Goal: Information Seeking & Learning: Learn about a topic

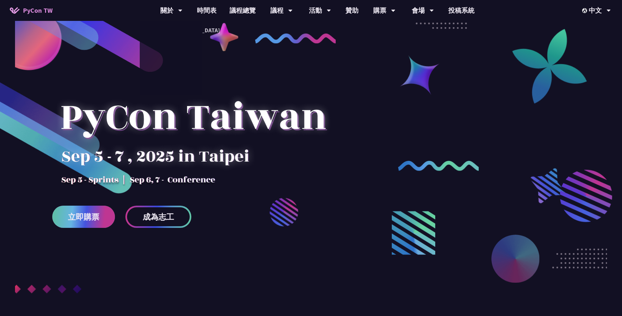
click at [99, 213] on span "立即購票" at bounding box center [83, 217] width 31 height 8
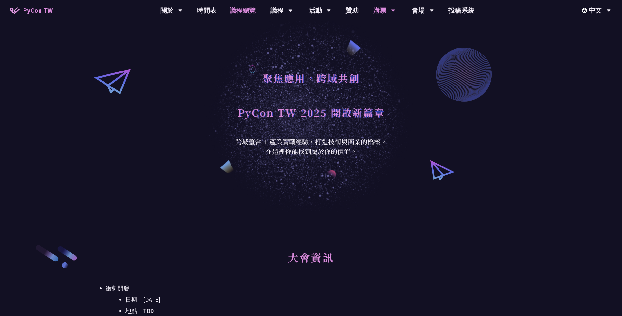
click at [235, 11] on link "議程總覽" at bounding box center [242, 10] width 39 height 21
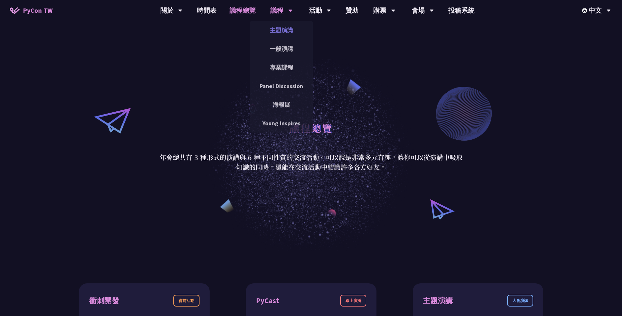
click at [275, 33] on link "主題演講" at bounding box center [281, 30] width 63 height 15
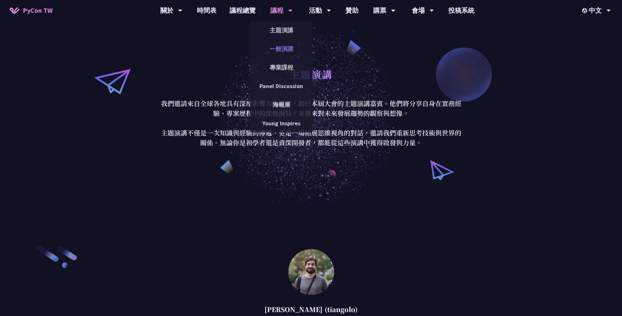
click at [280, 51] on link "一般演講" at bounding box center [281, 48] width 63 height 15
